Goal: Task Accomplishment & Management: Use online tool/utility

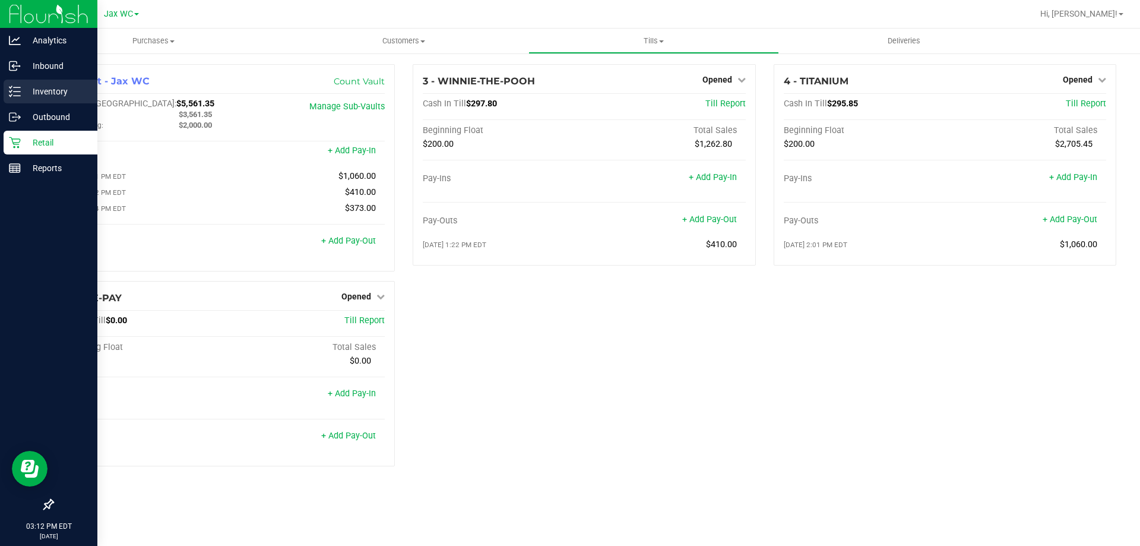
click at [41, 93] on p "Inventory" at bounding box center [56, 91] width 71 height 14
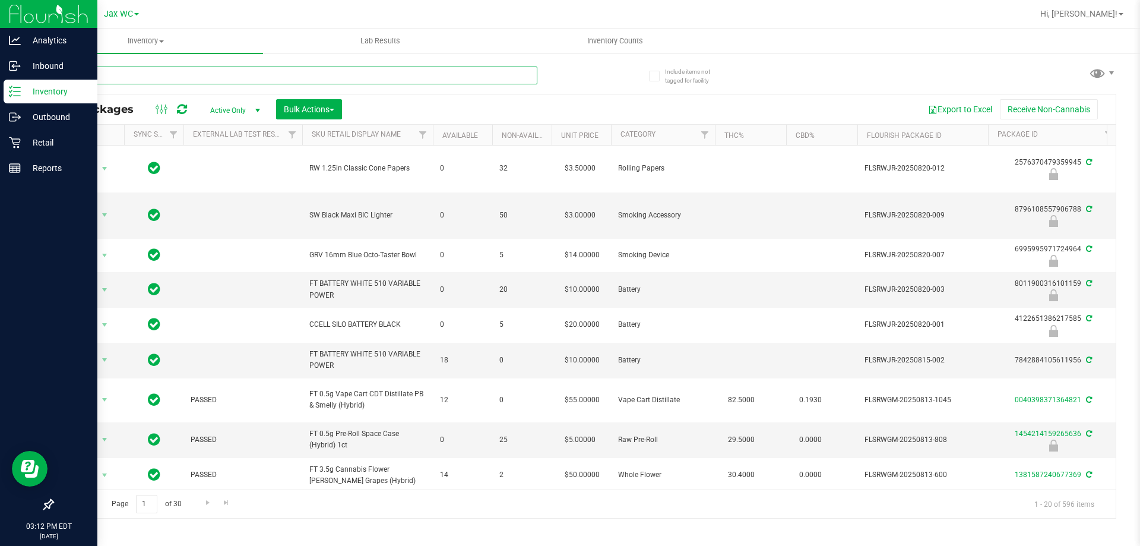
click at [157, 75] on input "text" at bounding box center [294, 76] width 485 height 18
type input "3016048194590833"
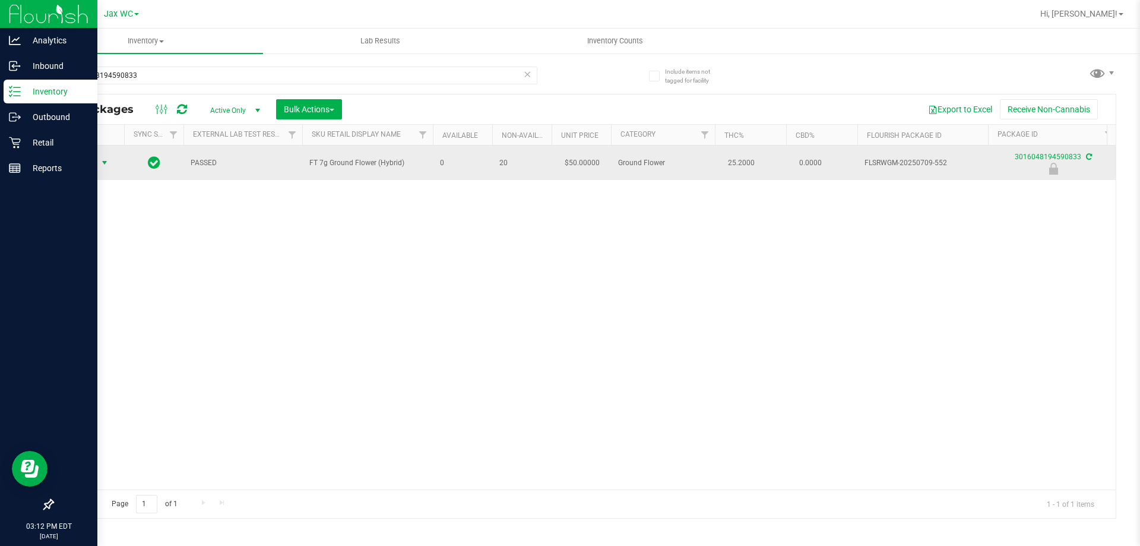
click at [98, 162] on span "select" at bounding box center [104, 162] width 15 height 17
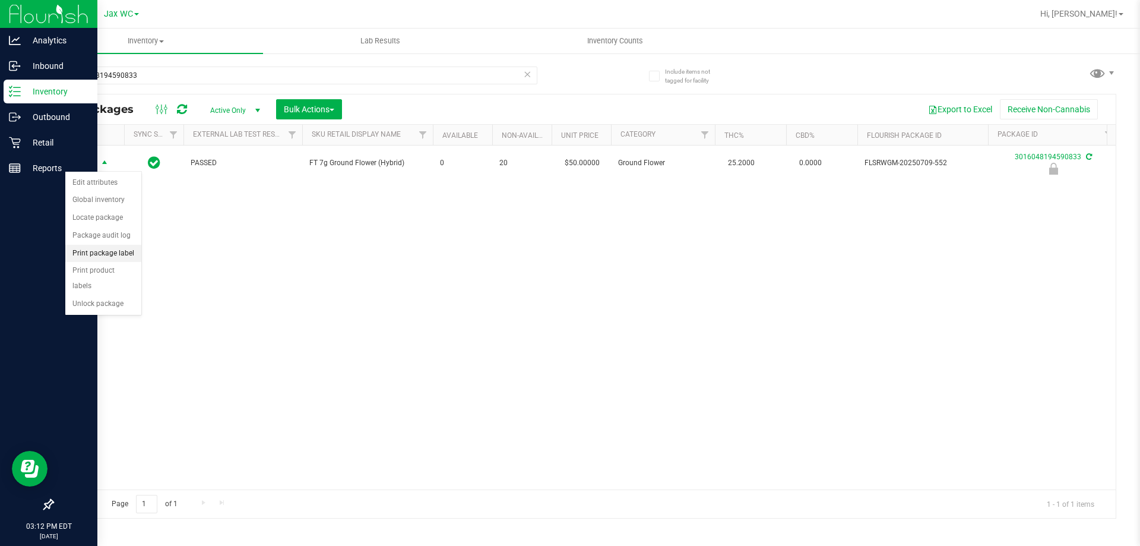
click at [124, 251] on li "Print package label" at bounding box center [103, 254] width 76 height 18
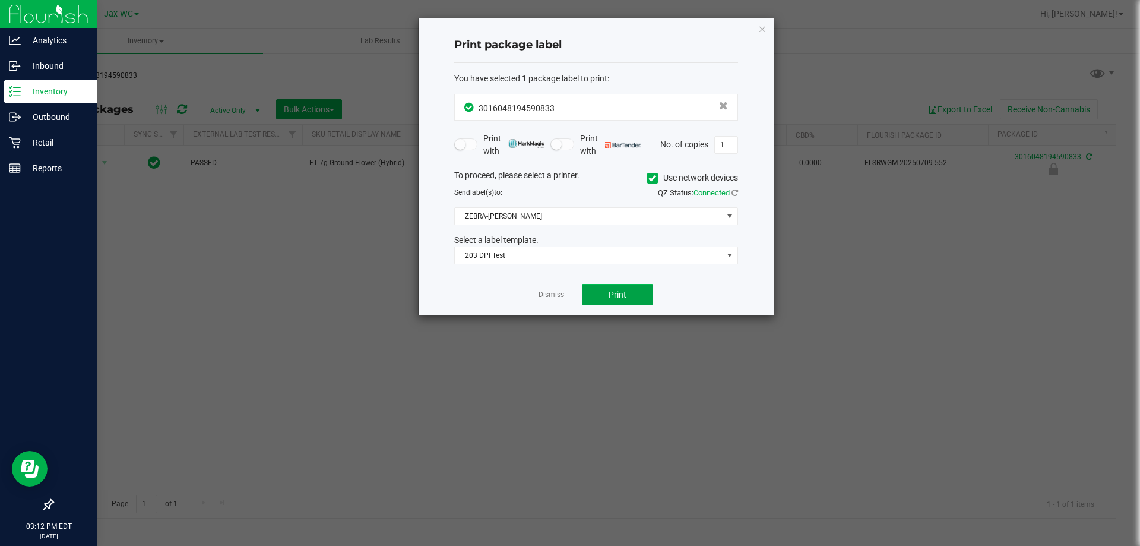
click at [600, 289] on button "Print" at bounding box center [617, 294] width 71 height 21
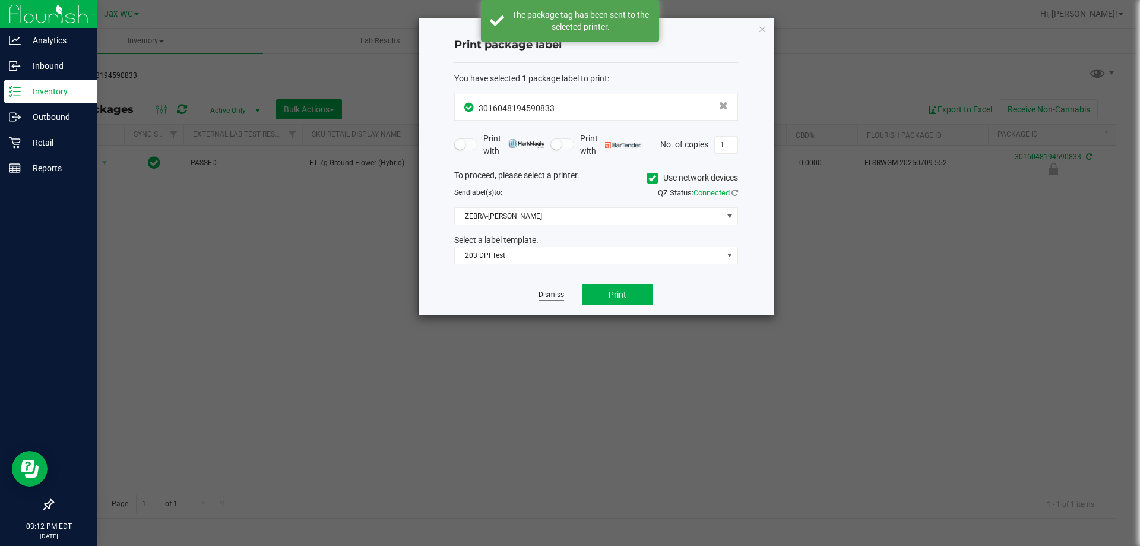
click at [541, 291] on link "Dismiss" at bounding box center [552, 295] width 26 height 10
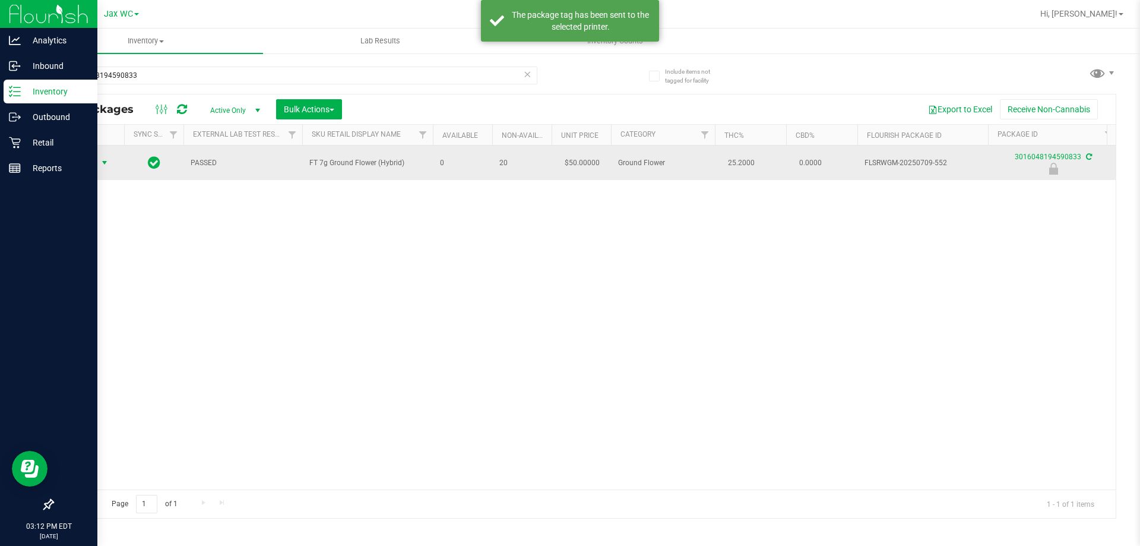
click at [83, 152] on td "Action Action Edit attributes Global inventory Locate package Package audit log…" at bounding box center [88, 163] width 71 height 34
click at [81, 160] on span "Action" at bounding box center [81, 162] width 32 height 17
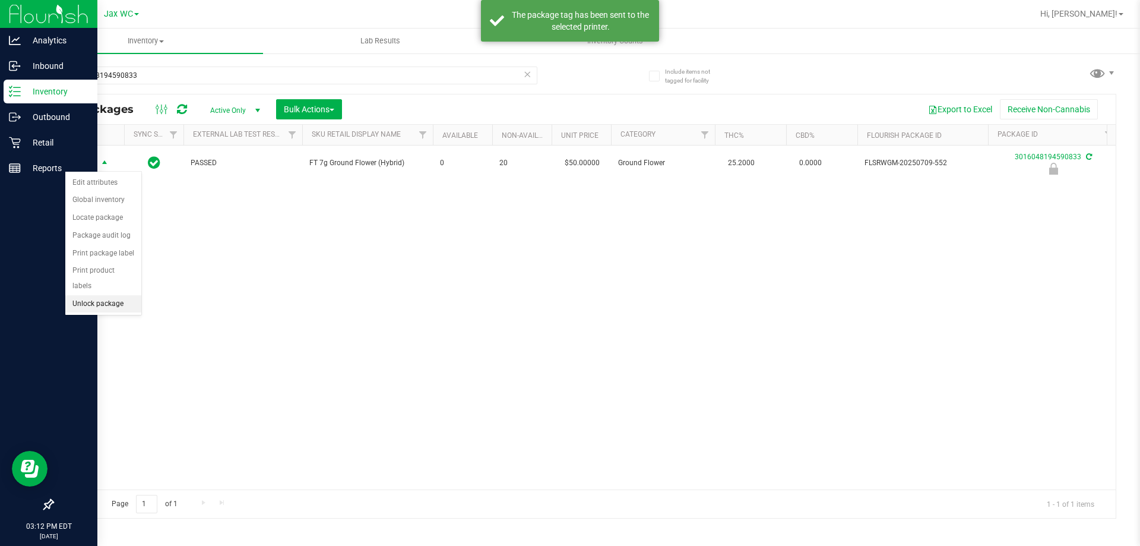
click at [98, 295] on li "Unlock package" at bounding box center [103, 304] width 76 height 18
